Goal: Task Accomplishment & Management: Use online tool/utility

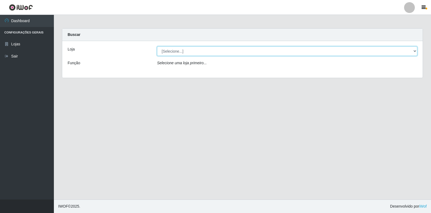
click at [414, 50] on select "[Selecione...] Extrabom - Loja 18 Goiabeiras" at bounding box center [287, 50] width 260 height 9
select select "501"
click at [157, 46] on select "[Selecione...] Extrabom - Loja 18 Goiabeiras" at bounding box center [287, 50] width 260 height 9
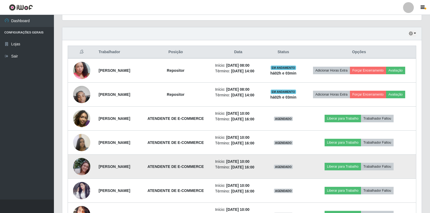
scroll to position [270, 0]
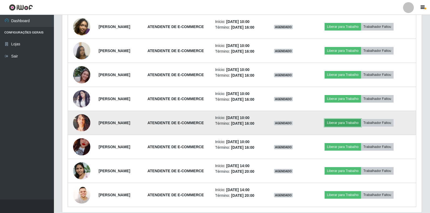
click at [357, 126] on button "Liberar para Trabalho" at bounding box center [343, 123] width 36 height 8
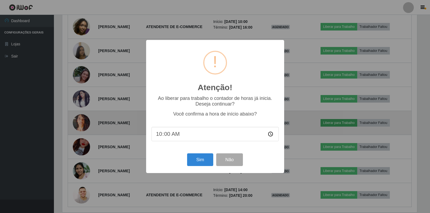
scroll to position [112, 356]
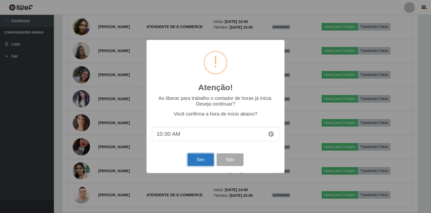
click at [201, 163] on button "Sim" at bounding box center [201, 159] width 26 height 13
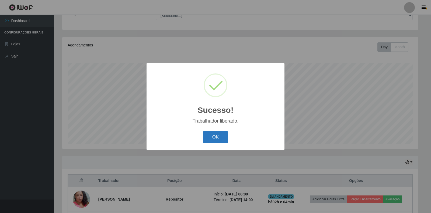
click at [218, 138] on button "OK" at bounding box center [215, 137] width 25 height 13
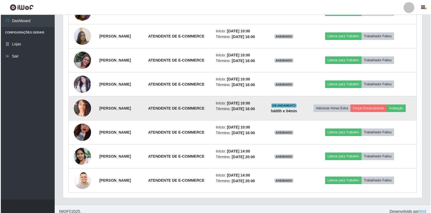
scroll to position [292, 0]
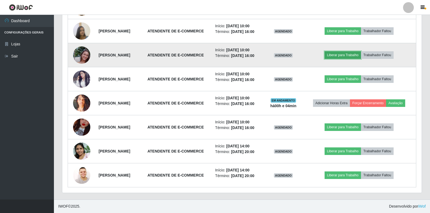
click at [351, 59] on button "Liberar para Trabalho" at bounding box center [343, 55] width 36 height 8
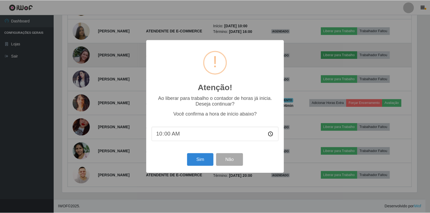
scroll to position [112, 356]
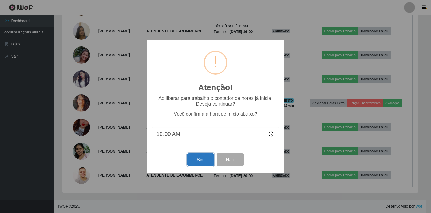
click at [203, 160] on button "Sim" at bounding box center [201, 159] width 26 height 13
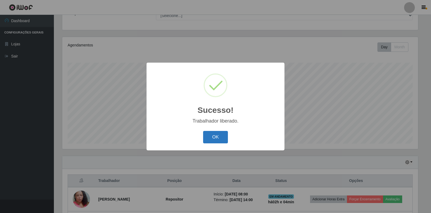
click at [218, 138] on button "OK" at bounding box center [215, 137] width 25 height 13
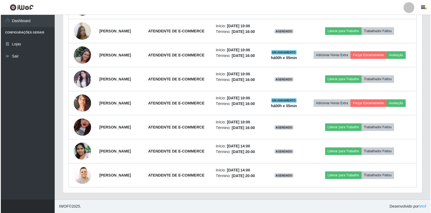
scroll to position [330, 0]
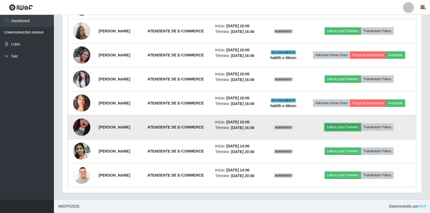
click at [356, 123] on button "Liberar para Trabalho" at bounding box center [343, 127] width 36 height 8
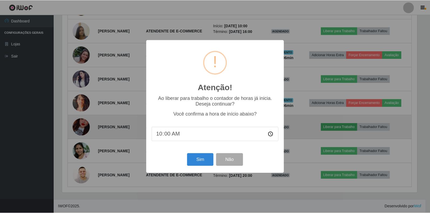
scroll to position [112, 356]
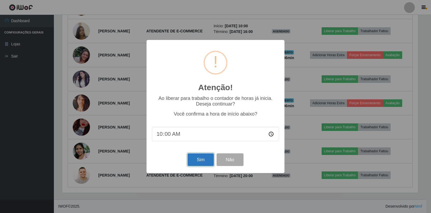
click at [198, 161] on button "Sim" at bounding box center [201, 159] width 26 height 13
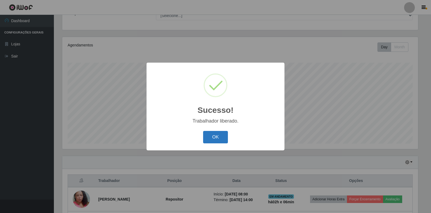
click at [209, 138] on button "OK" at bounding box center [215, 137] width 25 height 13
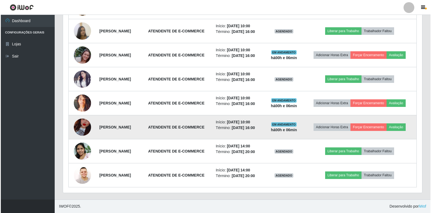
scroll to position [330, 0]
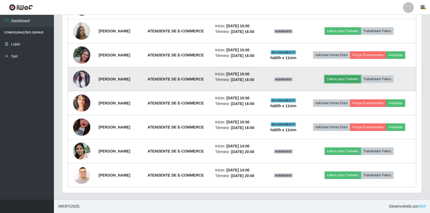
click at [359, 75] on button "Liberar para Trabalho" at bounding box center [343, 79] width 36 height 8
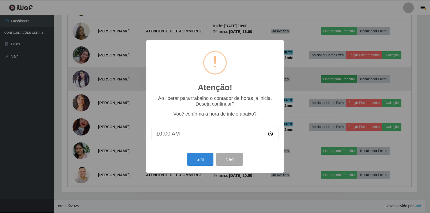
scroll to position [112, 356]
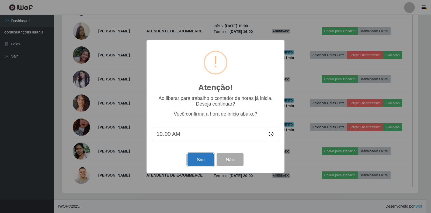
click at [203, 157] on button "Sim" at bounding box center [201, 159] width 26 height 13
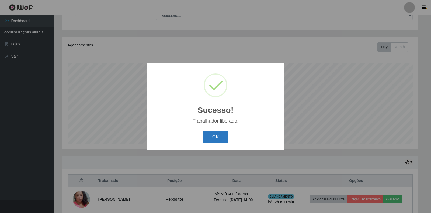
click at [208, 136] on button "OK" at bounding box center [215, 137] width 25 height 13
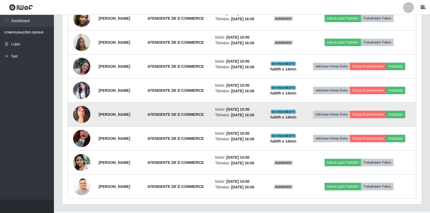
scroll to position [276, 0]
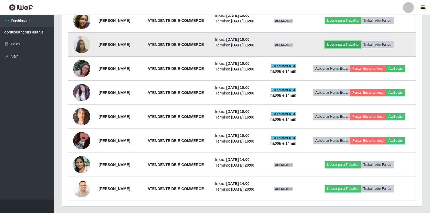
click at [354, 48] on button "Liberar para Trabalho" at bounding box center [343, 45] width 36 height 8
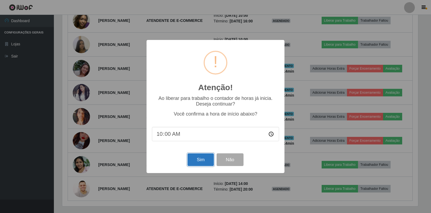
click at [205, 161] on button "Sim" at bounding box center [201, 159] width 26 height 13
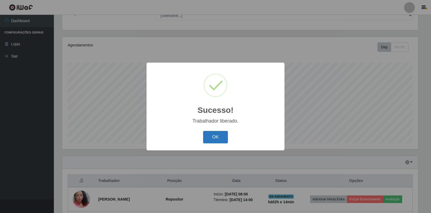
click at [218, 135] on button "OK" at bounding box center [215, 137] width 25 height 13
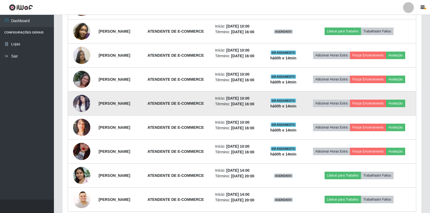
scroll to position [330, 0]
